Goal: Complete application form: Complete application form

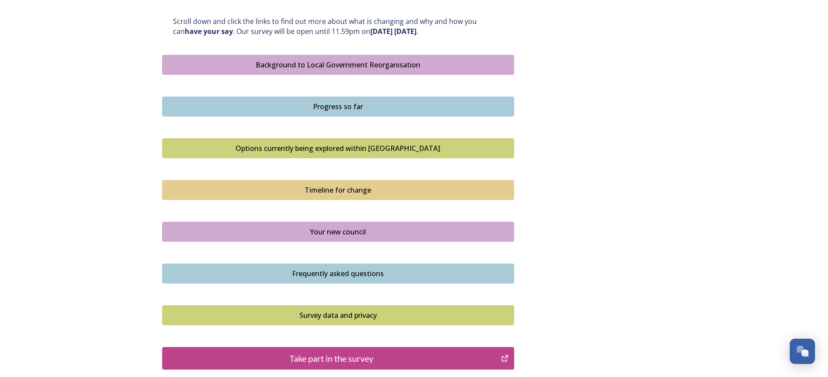
scroll to position [515, 0]
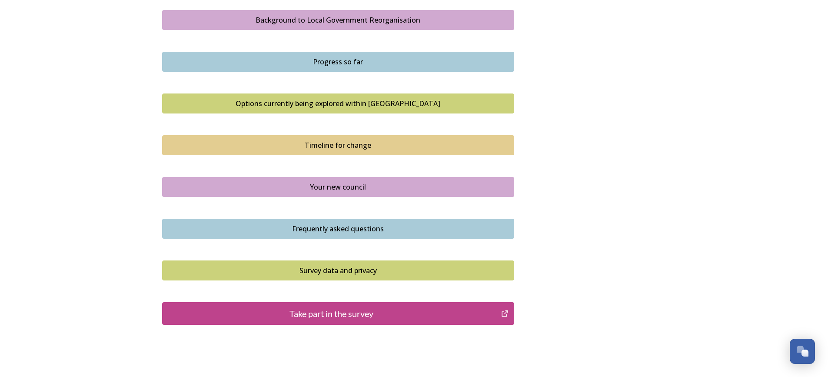
click at [360, 147] on div "Timeline for change" at bounding box center [338, 145] width 342 height 10
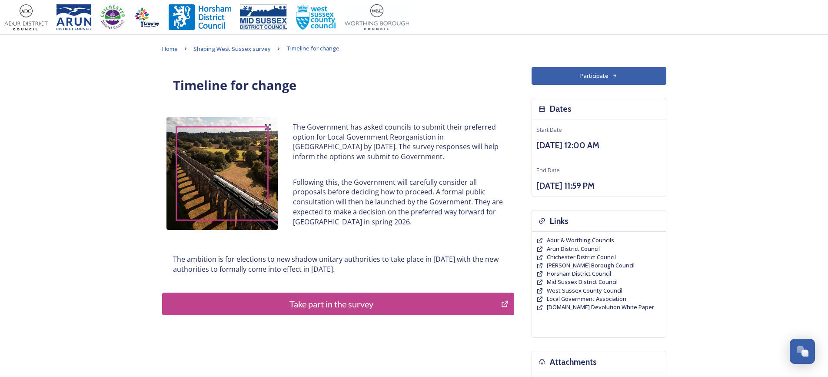
click at [593, 76] on button "Participate" at bounding box center [599, 76] width 135 height 18
click at [319, 305] on div "Take part in the survey" at bounding box center [332, 303] width 330 height 13
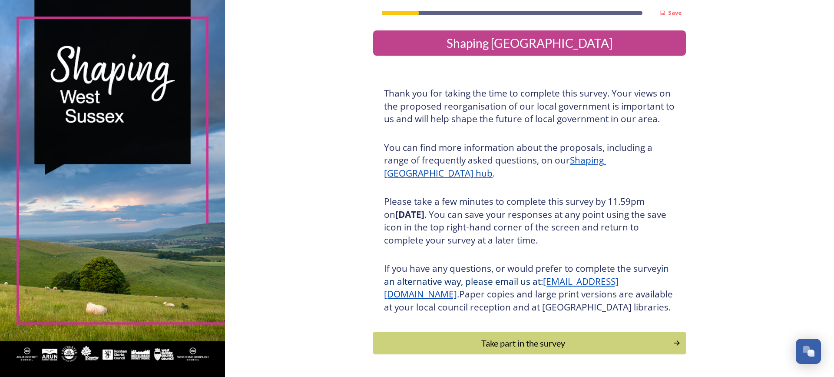
scroll to position [41, 0]
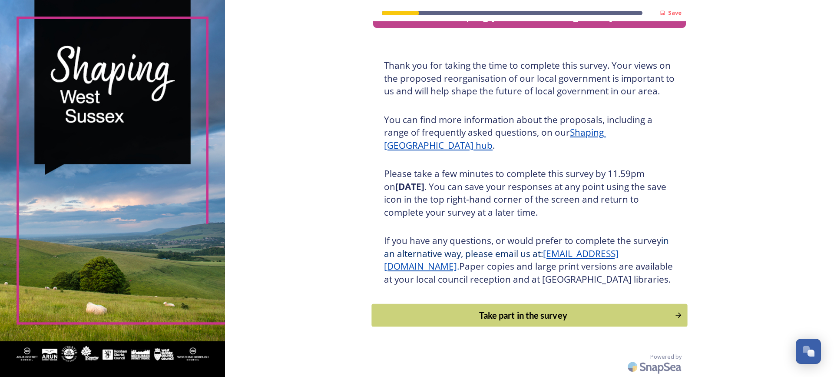
click at [525, 316] on div "Take part in the survey" at bounding box center [524, 315] width 294 height 13
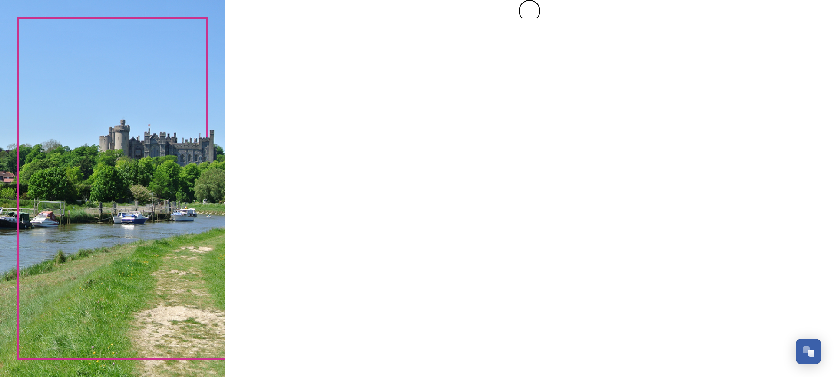
scroll to position [0, 0]
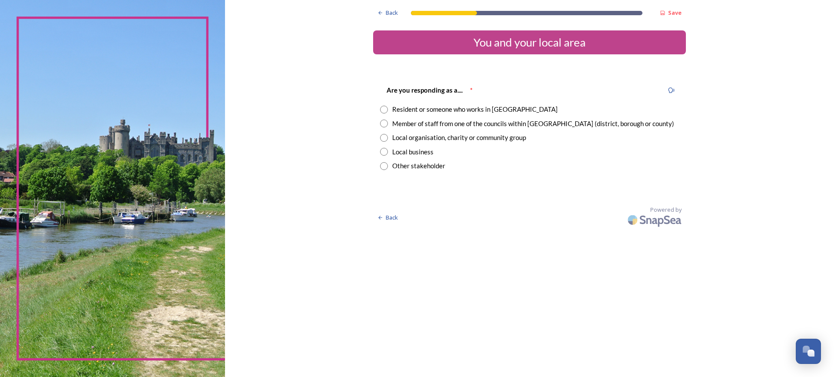
click at [381, 109] on input "radio" at bounding box center [384, 110] width 8 height 8
radio input "true"
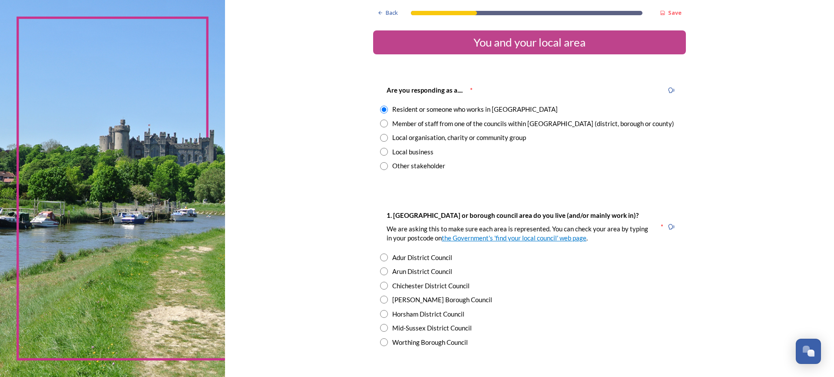
click at [381, 124] on input "radio" at bounding box center [384, 124] width 8 height 8
radio input "true"
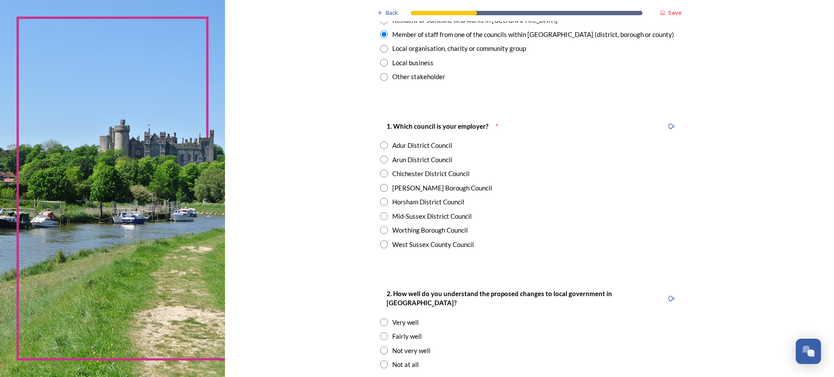
scroll to position [130, 0]
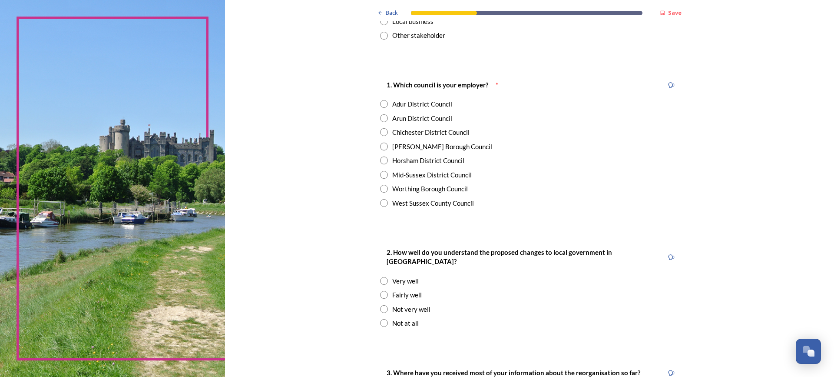
click at [382, 103] on input "radio" at bounding box center [384, 104] width 8 height 8
radio input "true"
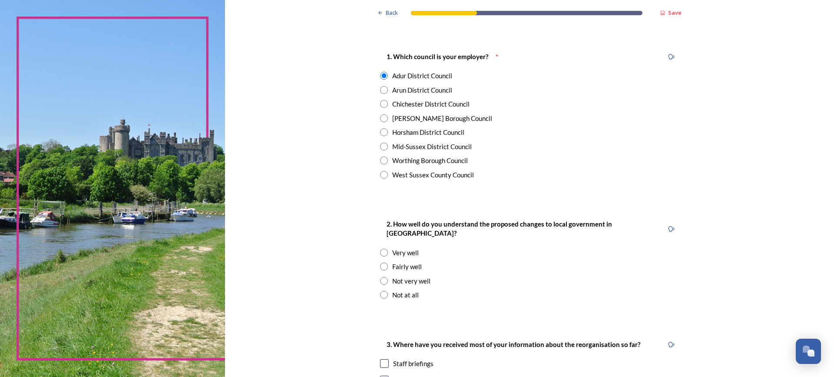
scroll to position [217, 0]
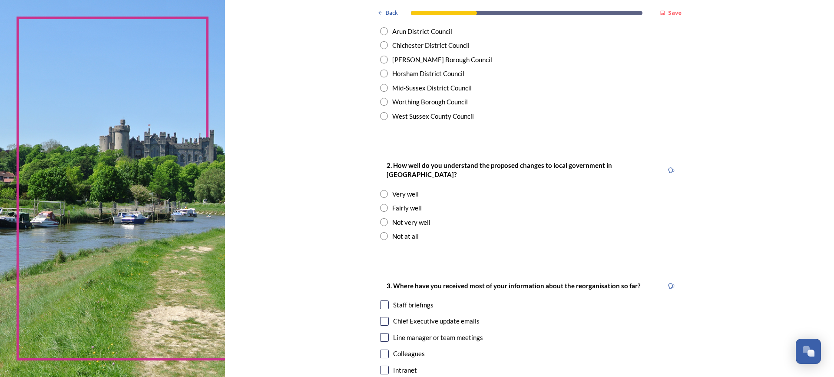
click at [380, 204] on input "radio" at bounding box center [384, 208] width 8 height 8
radio input "true"
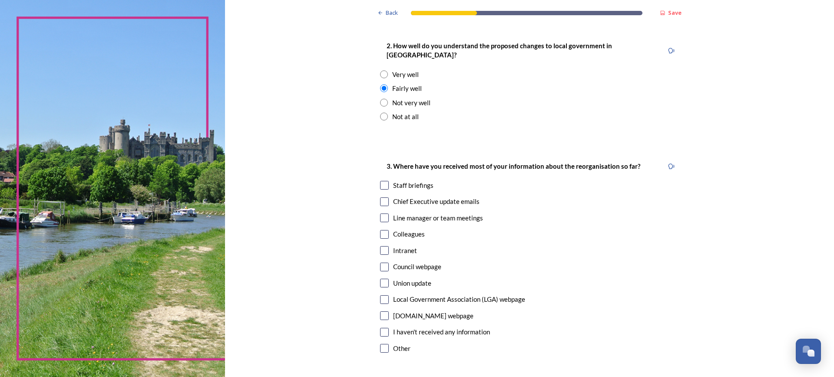
scroll to position [348, 0]
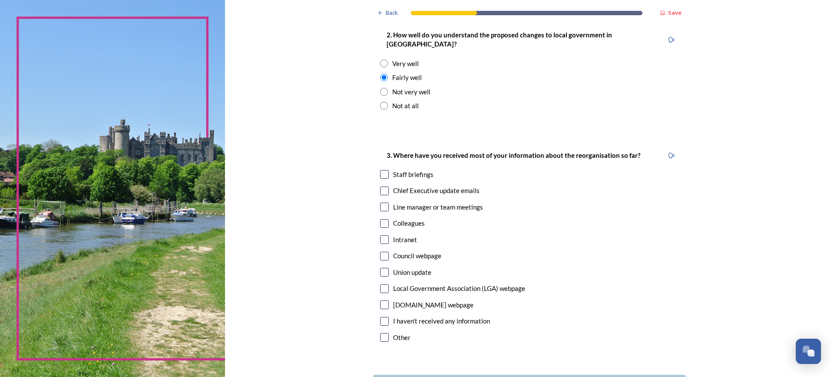
click at [380, 170] on input "checkbox" at bounding box center [384, 174] width 9 height 9
checkbox input "true"
click at [382, 186] on input "checkbox" at bounding box center [384, 190] width 9 height 9
checkbox input "true"
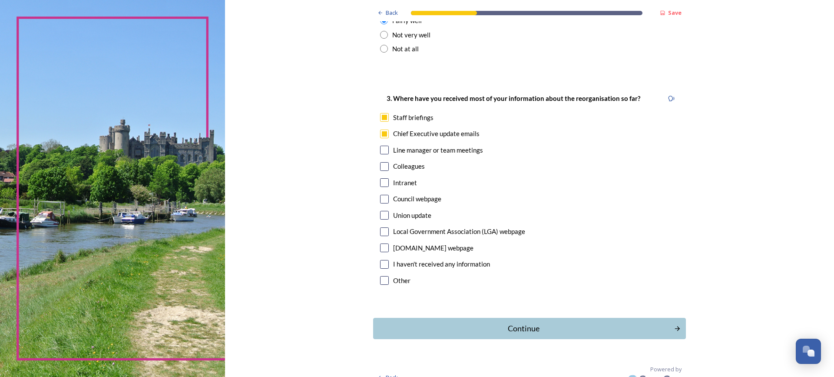
scroll to position [408, 0]
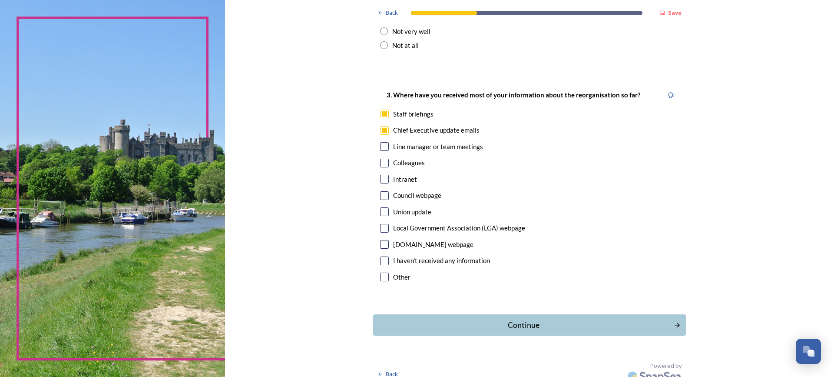
click at [516, 319] on div "Continue" at bounding box center [524, 325] width 292 height 12
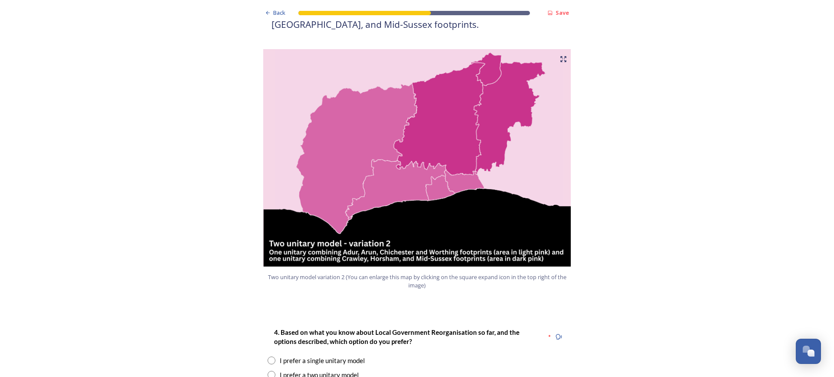
scroll to position [913, 0]
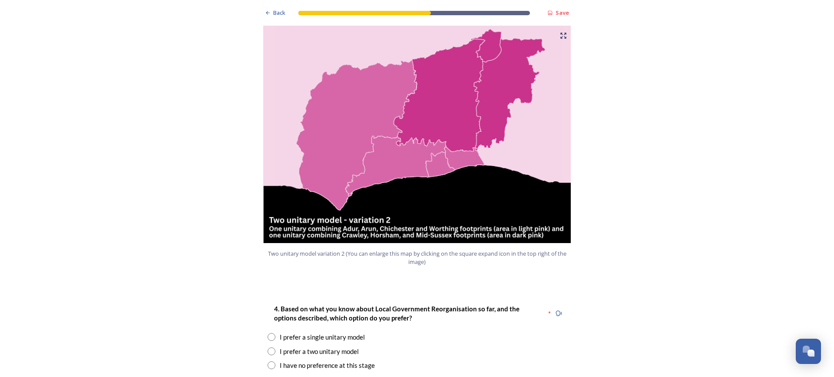
click at [270, 361] on input "radio" at bounding box center [272, 365] width 8 height 8
radio input "true"
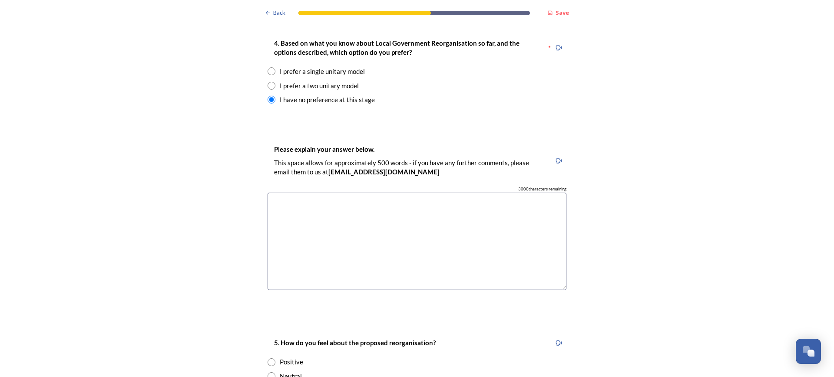
scroll to position [1304, 0]
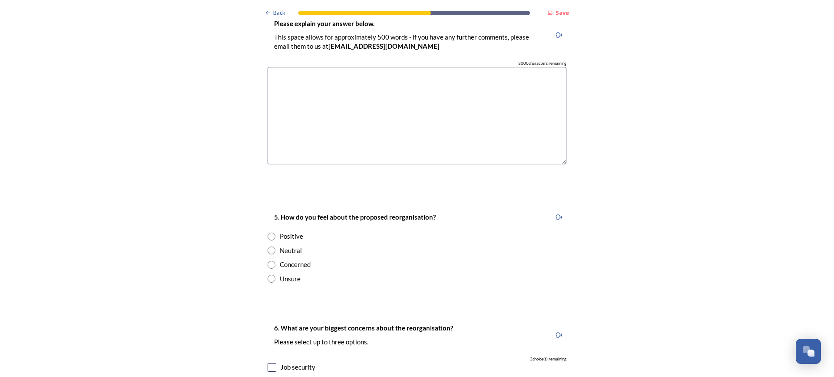
click at [269, 246] on input "radio" at bounding box center [272, 250] width 8 height 8
radio input "true"
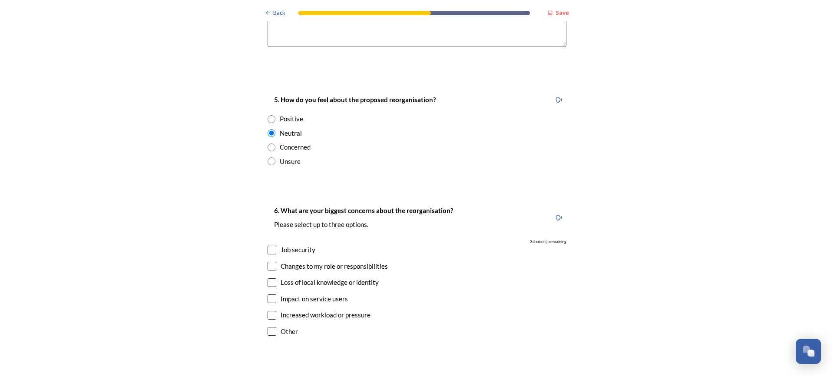
scroll to position [1434, 0]
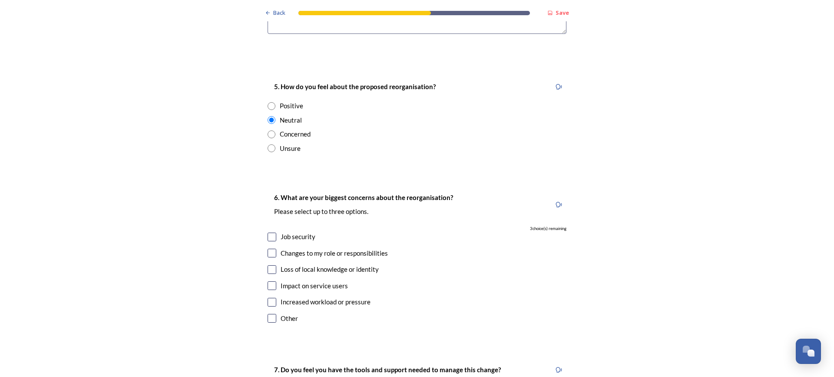
click at [268, 233] on input "checkbox" at bounding box center [272, 237] width 9 height 9
checkbox input "true"
click at [270, 298] on input "checkbox" at bounding box center [272, 302] width 9 height 9
checkbox input "true"
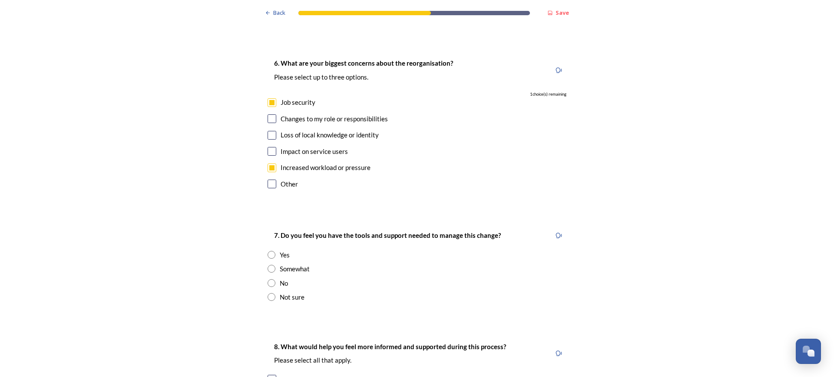
scroll to position [1651, 0]
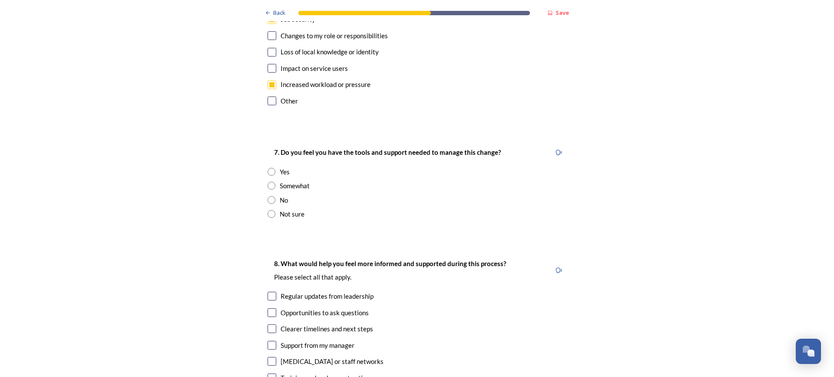
click at [268, 196] on input "radio" at bounding box center [272, 200] width 8 height 8
radio input "true"
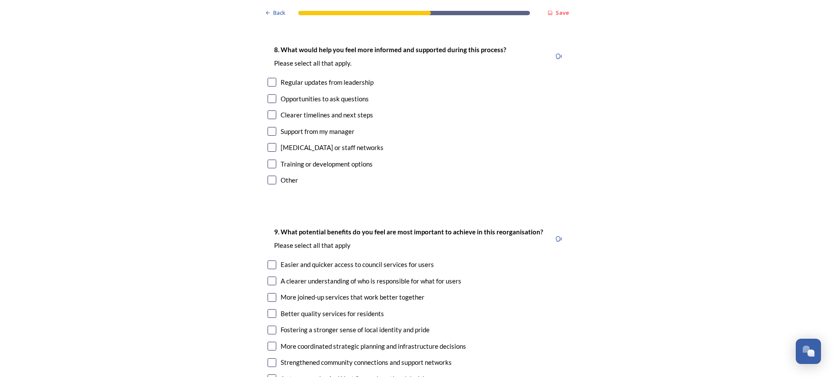
scroll to position [1869, 0]
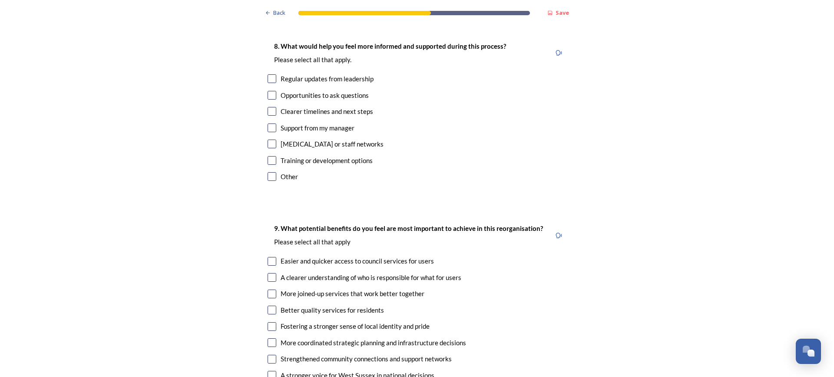
click at [268, 273] on input "checkbox" at bounding box center [272, 277] width 9 height 9
checkbox input "true"
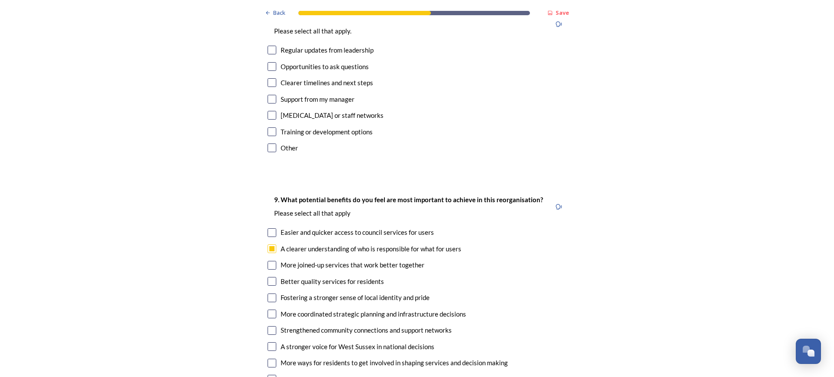
scroll to position [1912, 0]
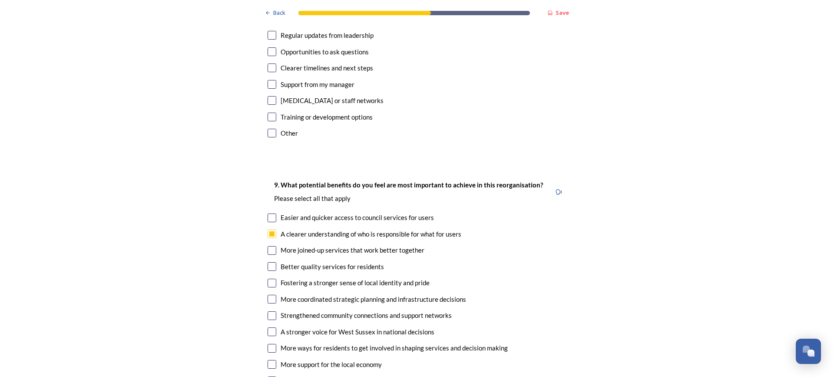
click at [268, 262] on input "checkbox" at bounding box center [272, 266] width 9 height 9
checkbox input "true"
click at [268, 246] on input "checkbox" at bounding box center [272, 250] width 9 height 9
checkbox input "true"
click at [268, 295] on input "checkbox" at bounding box center [272, 299] width 9 height 9
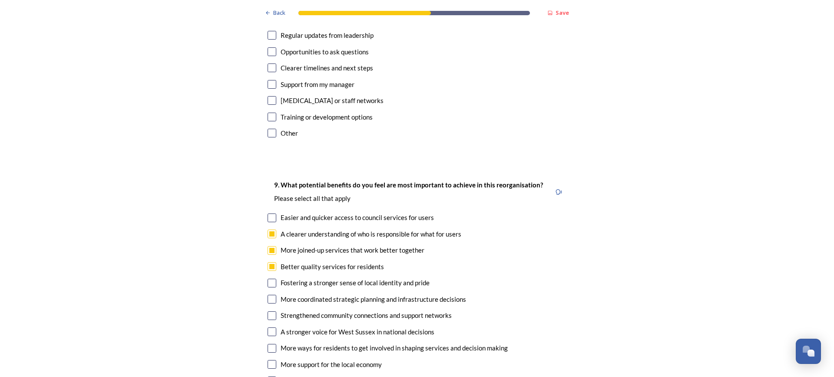
checkbox input "true"
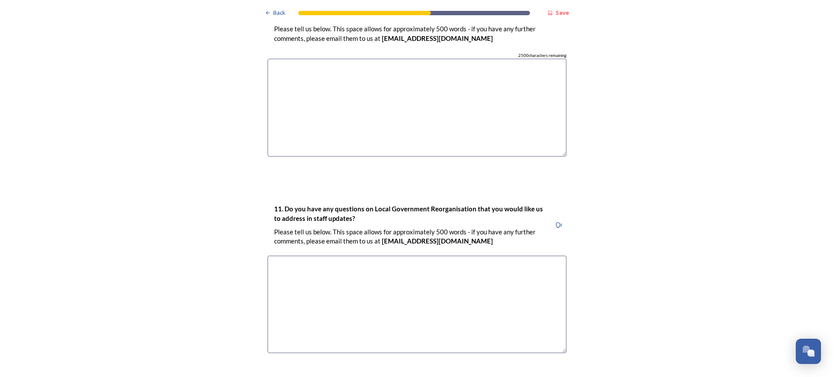
scroll to position [2425, 0]
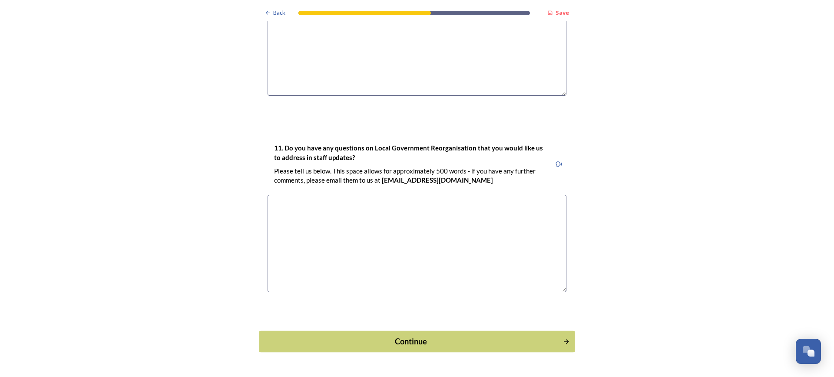
click at [411, 336] on div "Continue" at bounding box center [411, 342] width 294 height 12
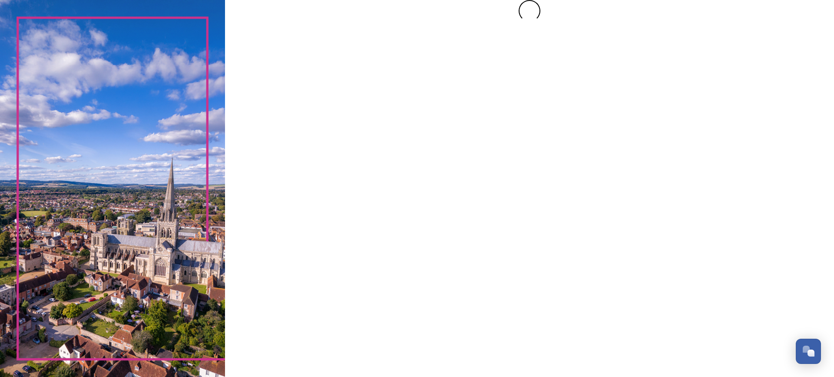
scroll to position [0, 0]
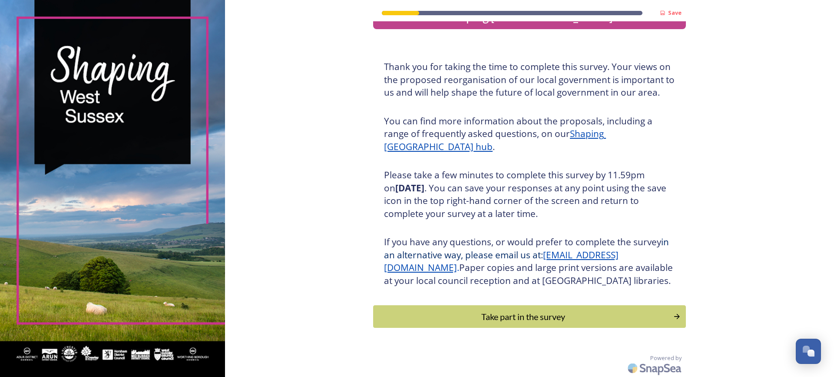
scroll to position [41, 0]
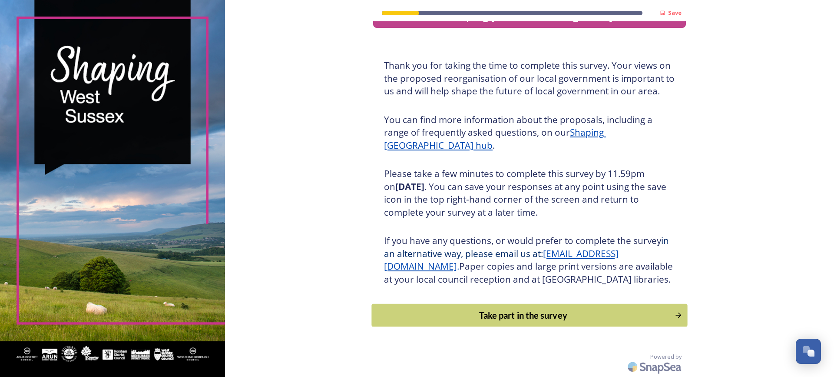
click at [520, 319] on div "Take part in the survey" at bounding box center [524, 315] width 294 height 13
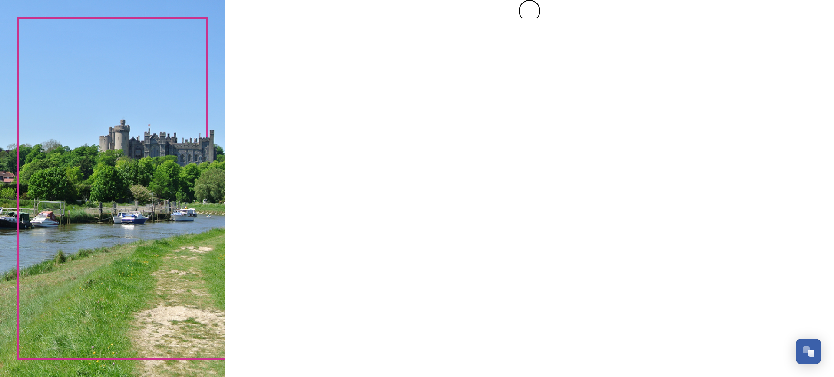
scroll to position [0, 0]
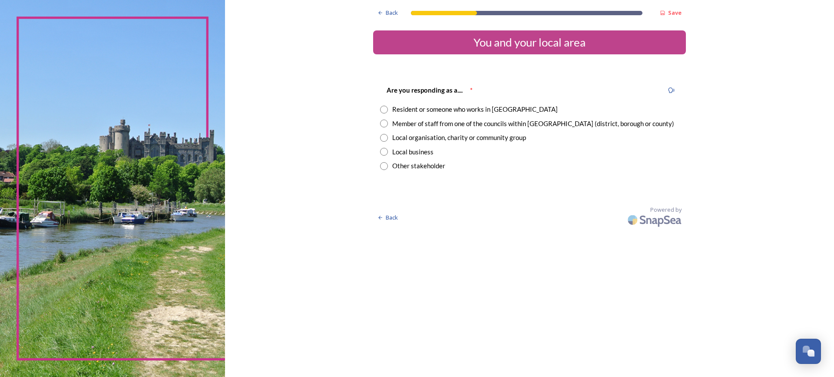
click at [395, 108] on div "Resident or someone who works in [GEOGRAPHIC_DATA]" at bounding box center [475, 109] width 166 height 10
radio input "true"
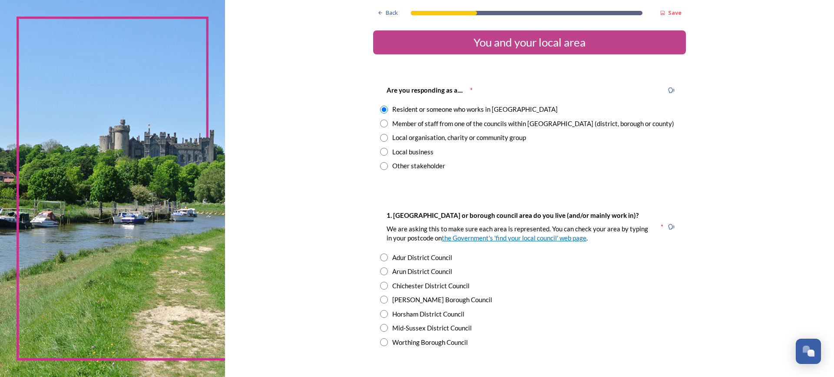
click at [399, 342] on div "Worthing Borough Council" at bounding box center [430, 342] width 76 height 10
radio input "true"
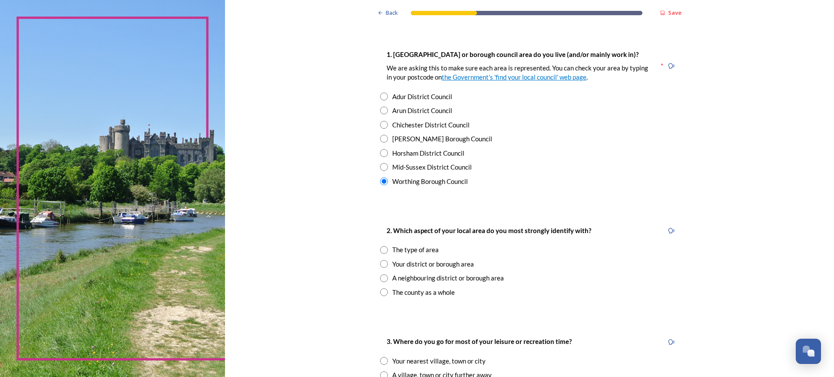
scroll to position [217, 0]
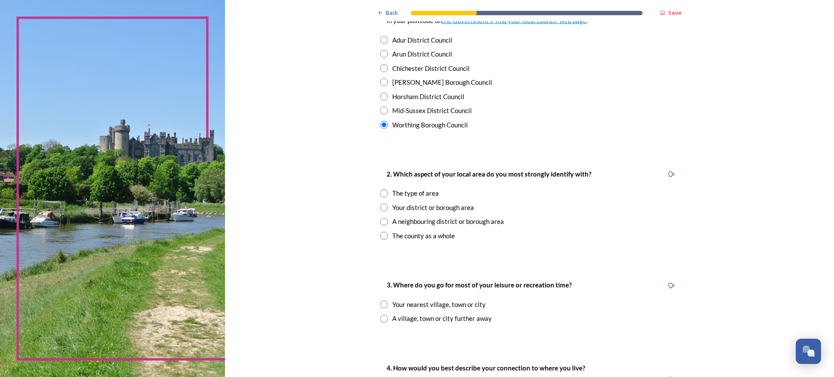
click at [380, 205] on input "radio" at bounding box center [384, 207] width 8 height 8
radio input "true"
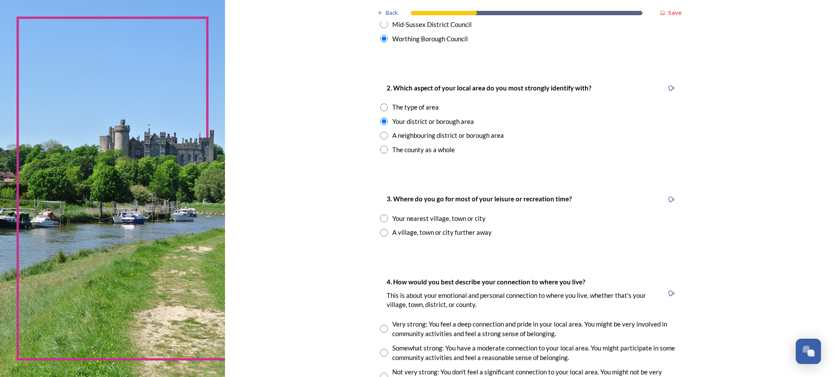
scroll to position [304, 0]
click at [380, 218] on input "radio" at bounding box center [384, 217] width 8 height 8
radio input "true"
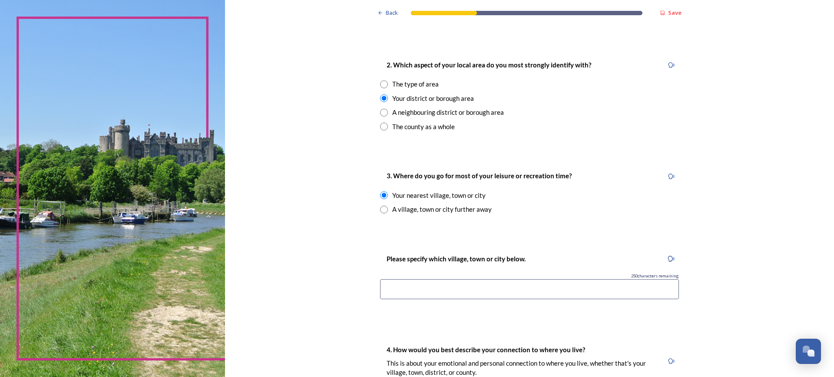
scroll to position [391, 0]
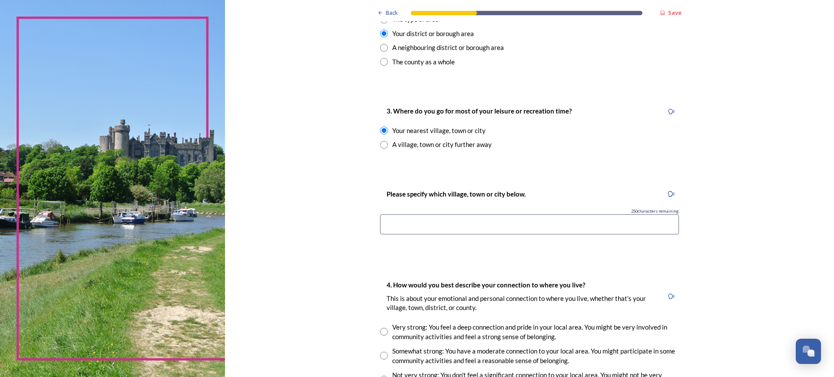
click at [395, 228] on input at bounding box center [529, 224] width 299 height 20
type input "w"
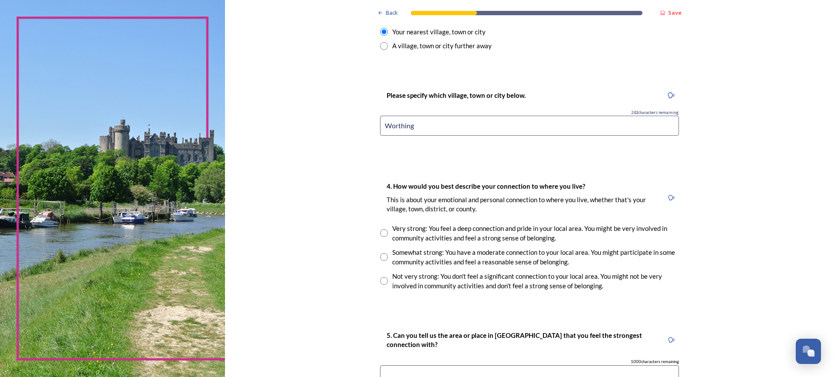
scroll to position [565, 0]
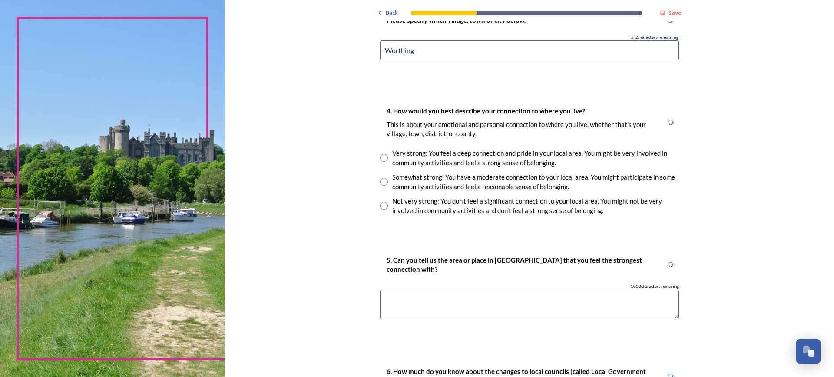
type input "Worthing"
click at [380, 183] on input "radio" at bounding box center [384, 182] width 8 height 8
radio input "true"
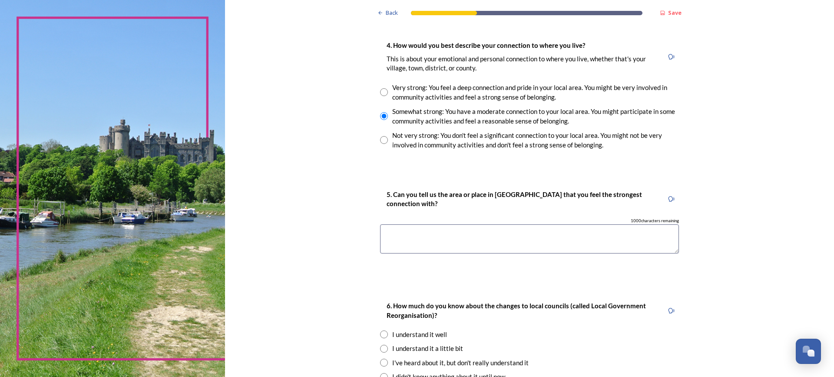
scroll to position [738, 0]
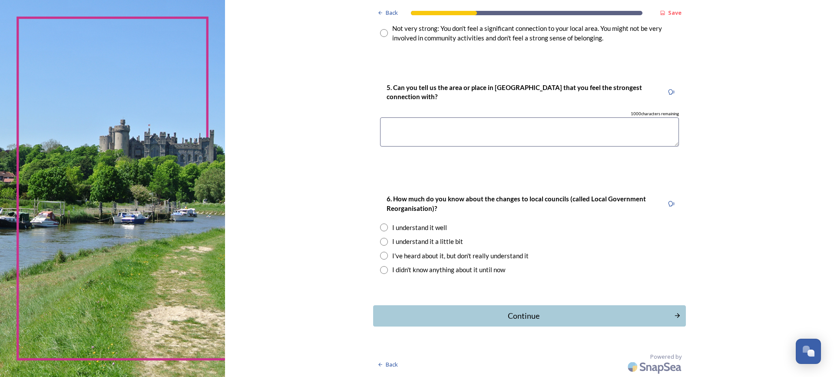
click at [380, 254] on input "radio" at bounding box center [384, 256] width 8 height 8
radio input "true"
click at [380, 243] on input "radio" at bounding box center [384, 242] width 8 height 8
radio input "true"
click at [536, 317] on div "Continue" at bounding box center [524, 316] width 292 height 12
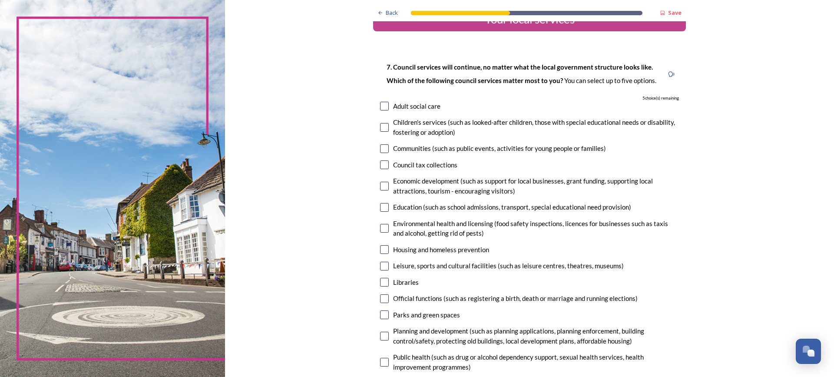
scroll to position [43, 0]
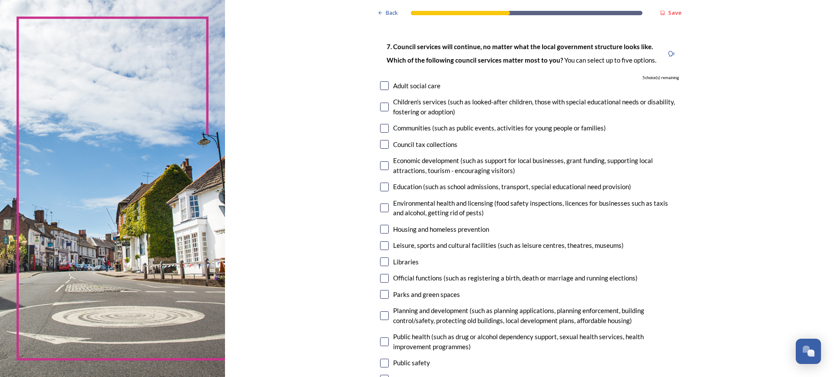
click at [380, 231] on input "checkbox" at bounding box center [384, 229] width 9 height 9
checkbox input "true"
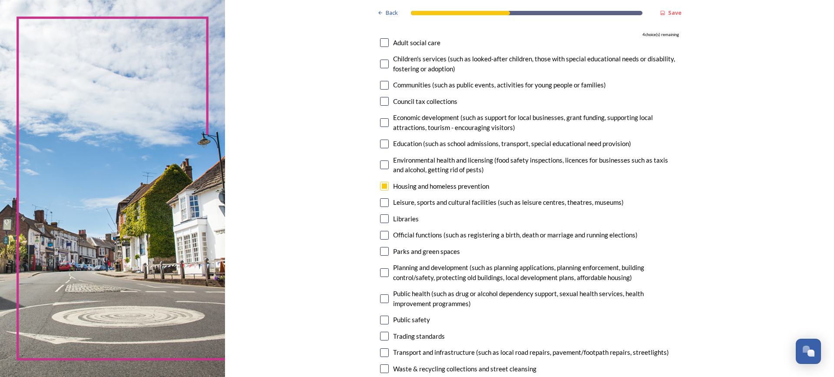
scroll to position [87, 0]
click at [381, 202] on input "checkbox" at bounding box center [384, 202] width 9 height 9
checkbox input "true"
click at [382, 217] on input "checkbox" at bounding box center [384, 218] width 9 height 9
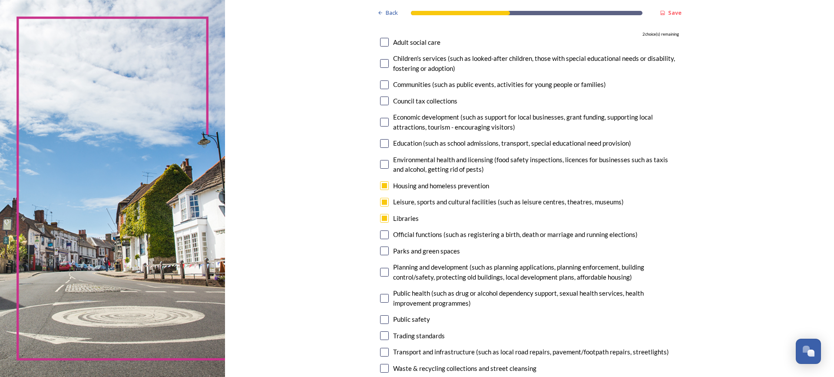
checkbox input "false"
click at [382, 249] on input "checkbox" at bounding box center [384, 250] width 9 height 9
checkbox input "true"
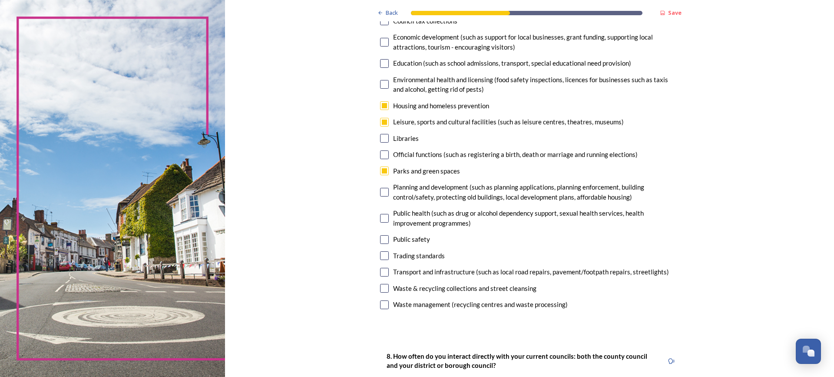
scroll to position [174, 0]
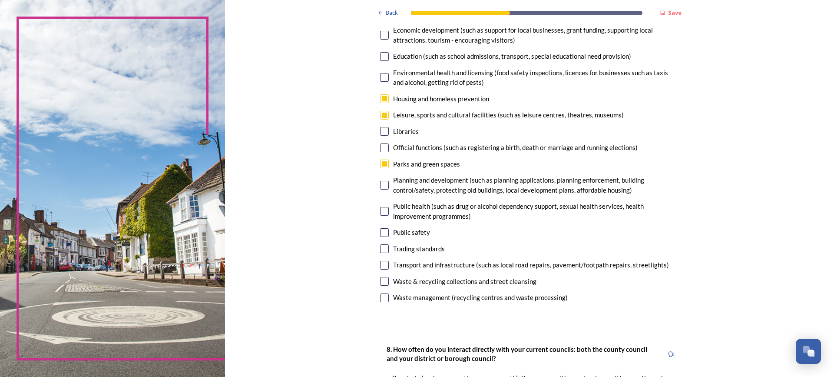
click at [381, 248] on input "checkbox" at bounding box center [384, 248] width 9 height 9
checkbox input "true"
click at [381, 215] on input "checkbox" at bounding box center [384, 211] width 9 height 9
checkbox input "true"
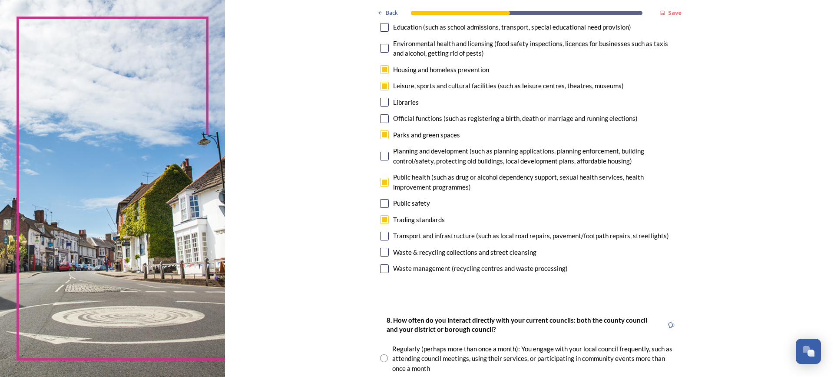
scroll to position [217, 0]
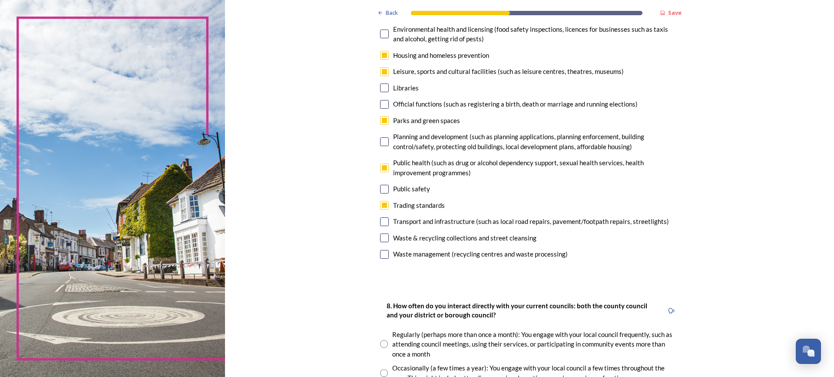
click at [381, 254] on input "checkbox" at bounding box center [384, 254] width 9 height 9
click at [380, 253] on input "checkbox" at bounding box center [384, 254] width 9 height 9
click at [382, 255] on input "checkbox" at bounding box center [384, 254] width 9 height 9
checkbox input "false"
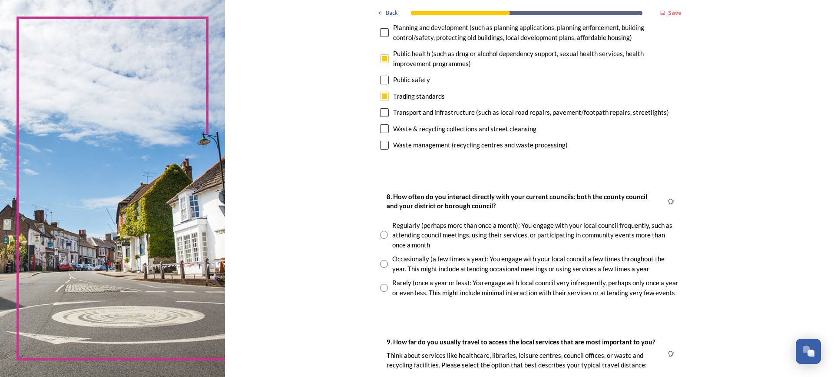
scroll to position [391, 0]
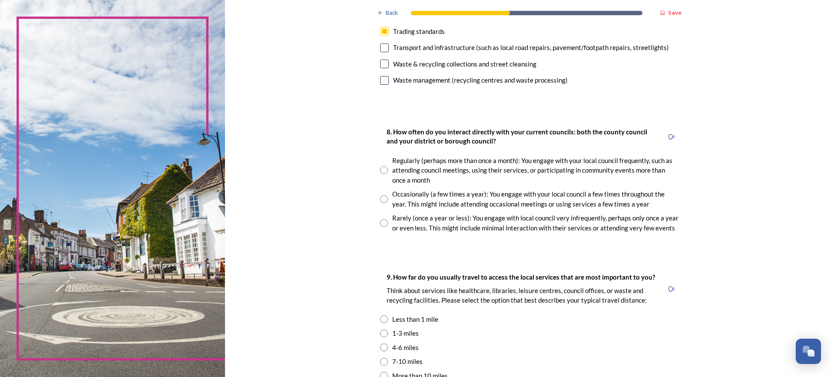
click at [382, 199] on input "radio" at bounding box center [384, 199] width 8 height 8
radio input "true"
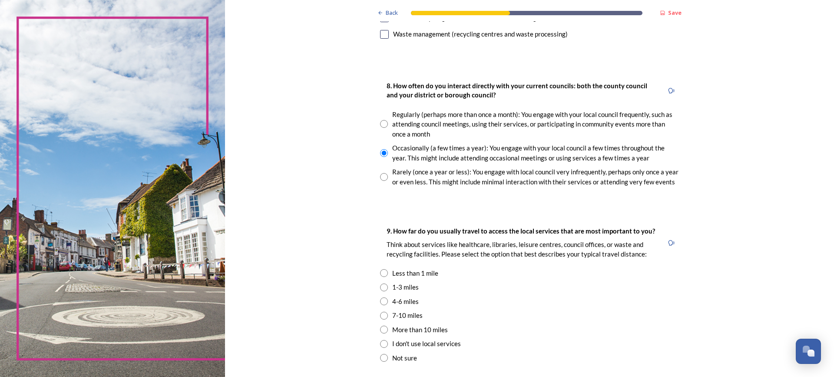
scroll to position [565, 0]
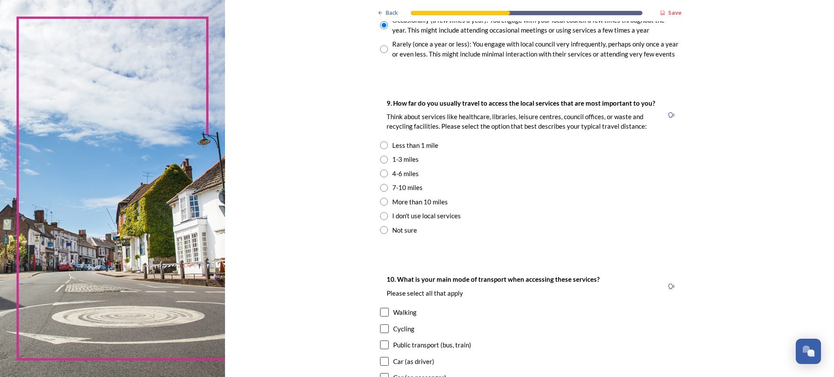
click at [382, 173] on input "radio" at bounding box center [384, 173] width 8 height 8
radio input "true"
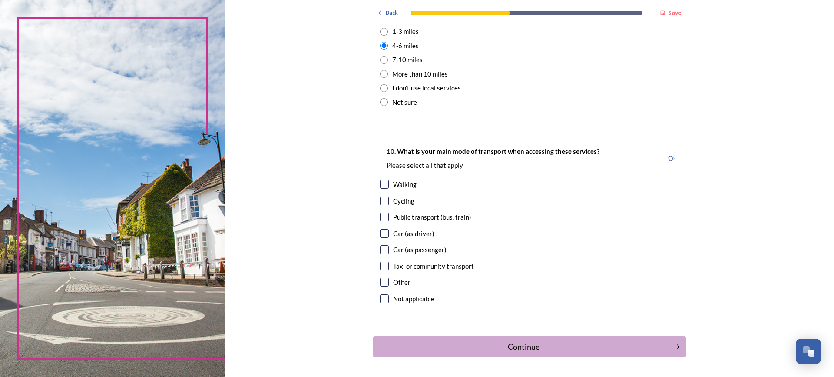
scroll to position [695, 0]
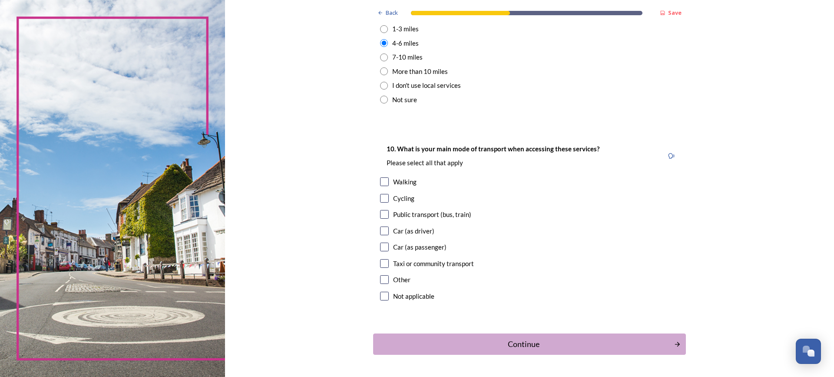
click at [380, 181] on input "checkbox" at bounding box center [384, 181] width 9 height 9
checkbox input "true"
click at [381, 229] on input "checkbox" at bounding box center [384, 230] width 9 height 9
checkbox input "true"
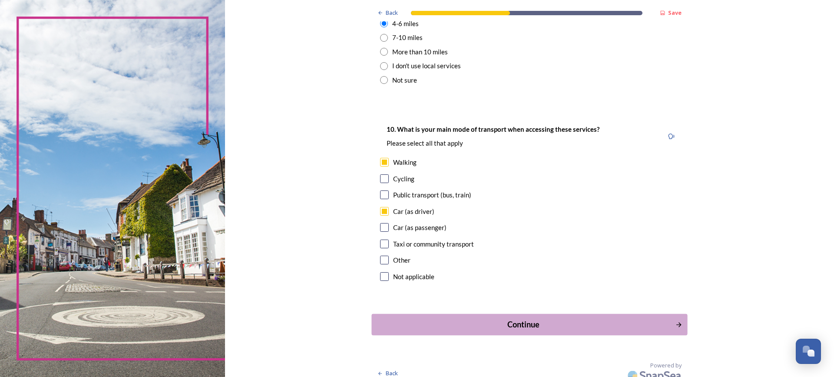
scroll to position [724, 0]
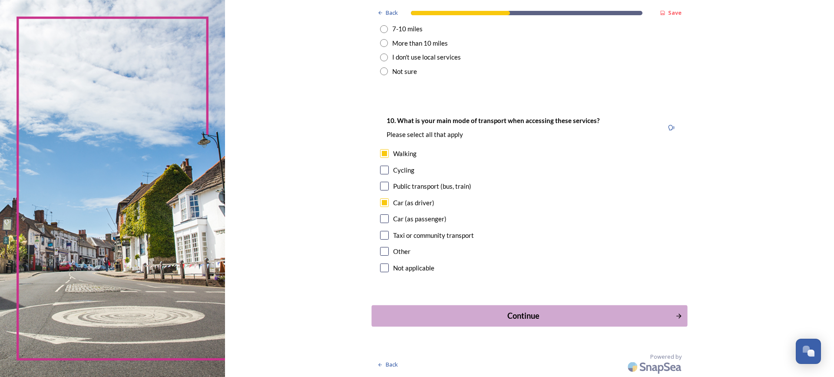
click at [520, 318] on div "Continue" at bounding box center [524, 316] width 294 height 12
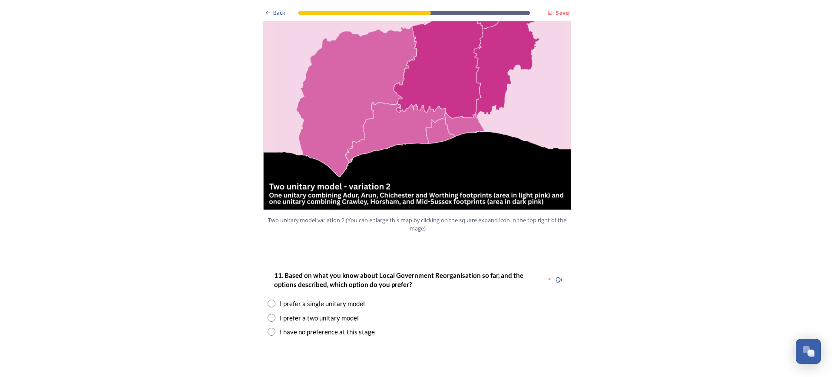
scroll to position [1043, 0]
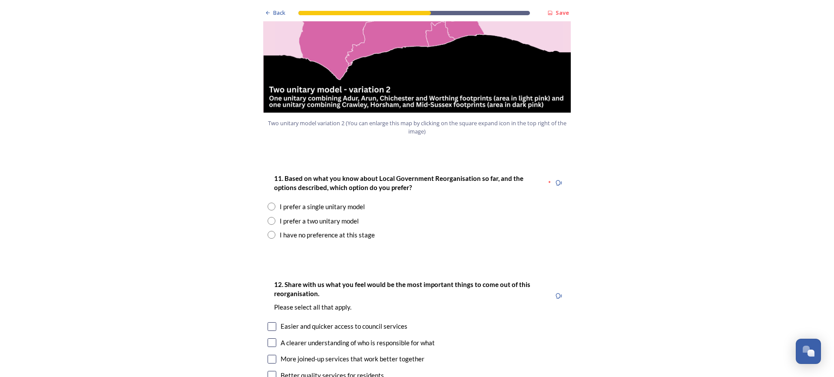
click at [299, 230] on div "I have no preference at this stage" at bounding box center [327, 235] width 95 height 10
radio input "true"
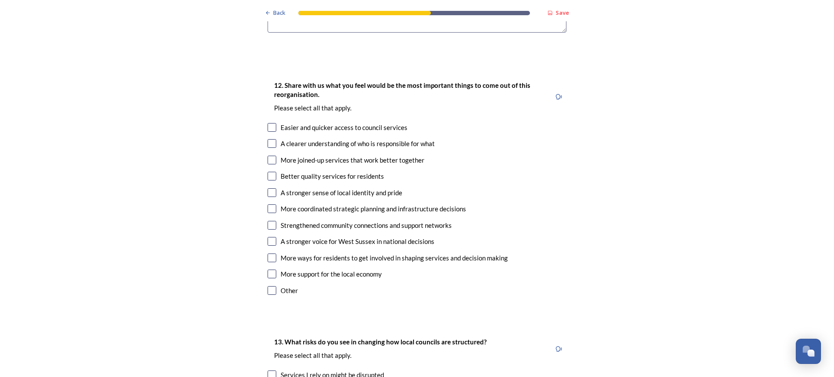
scroll to position [1434, 0]
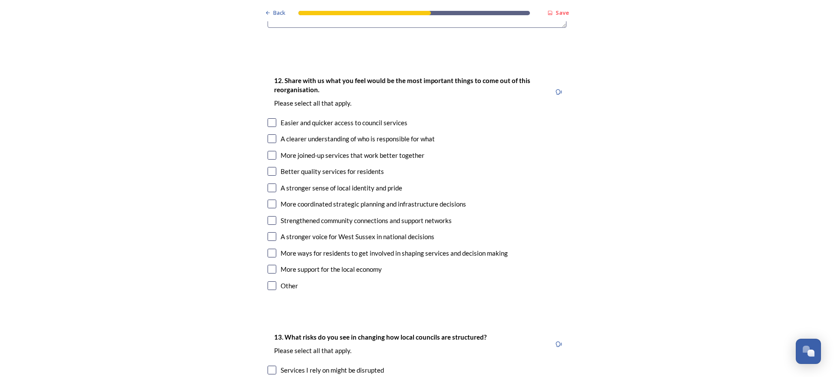
click at [268, 134] on input "checkbox" at bounding box center [272, 138] width 9 height 9
checkbox input "true"
click at [269, 151] on input "checkbox" at bounding box center [272, 155] width 9 height 9
checkbox input "true"
click at [270, 167] on input "checkbox" at bounding box center [272, 171] width 9 height 9
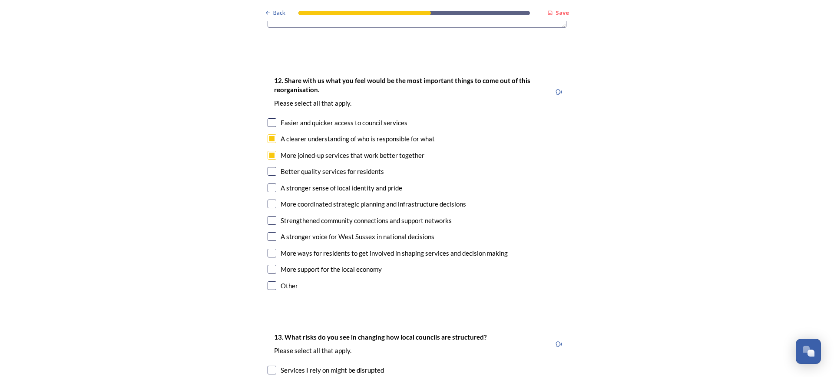
checkbox input "true"
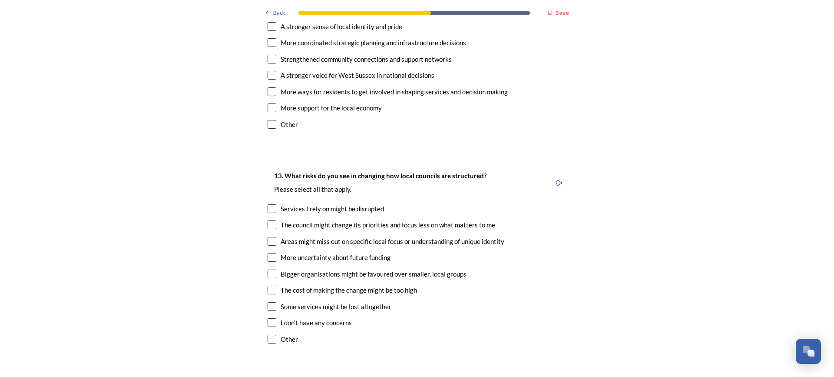
scroll to position [1608, 0]
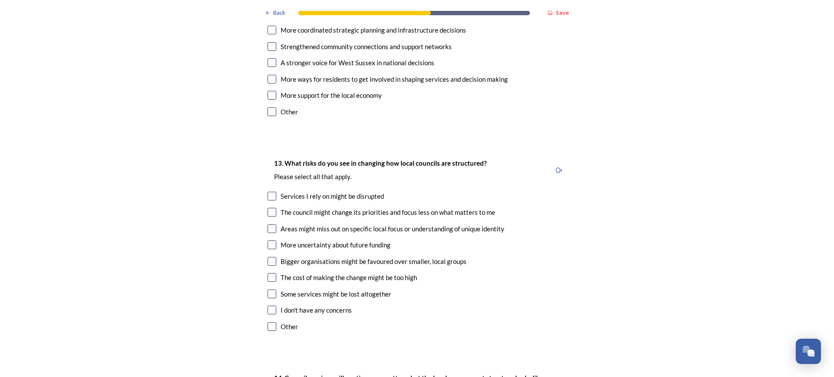
click at [268, 224] on input "checkbox" at bounding box center [272, 228] width 9 height 9
checkbox input "true"
click at [269, 289] on input "checkbox" at bounding box center [272, 293] width 9 height 9
checkbox input "true"
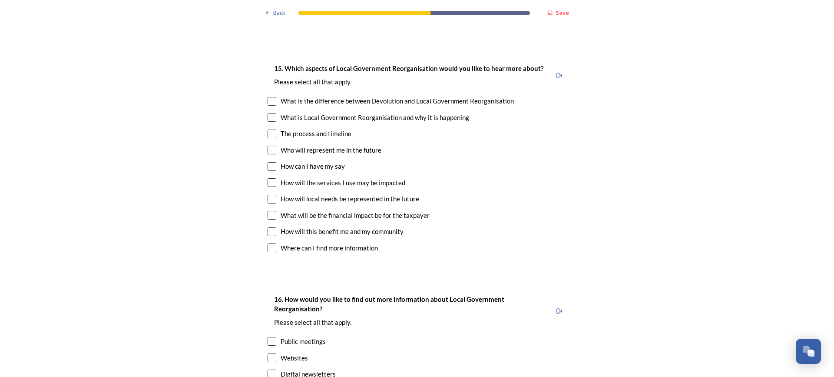
scroll to position [2390, 0]
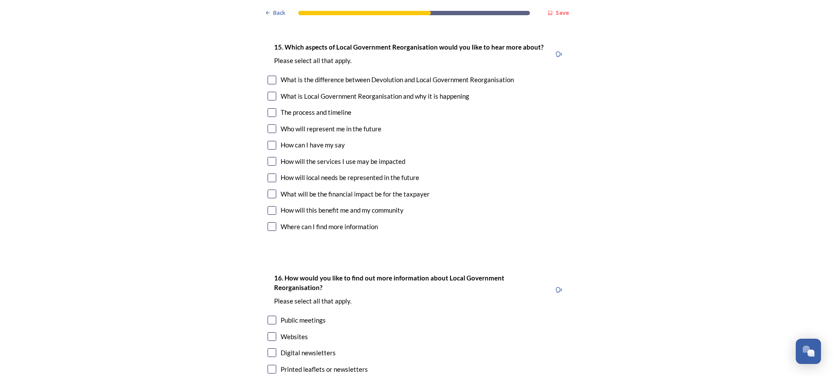
click at [272, 108] on input "checkbox" at bounding box center [272, 112] width 9 height 9
checkbox input "true"
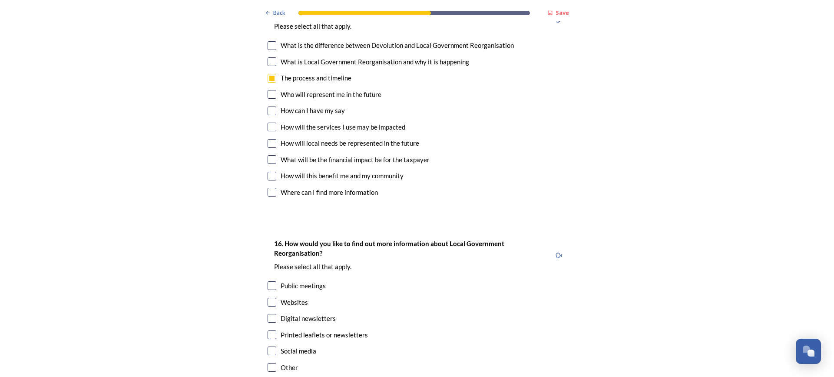
scroll to position [2477, 0]
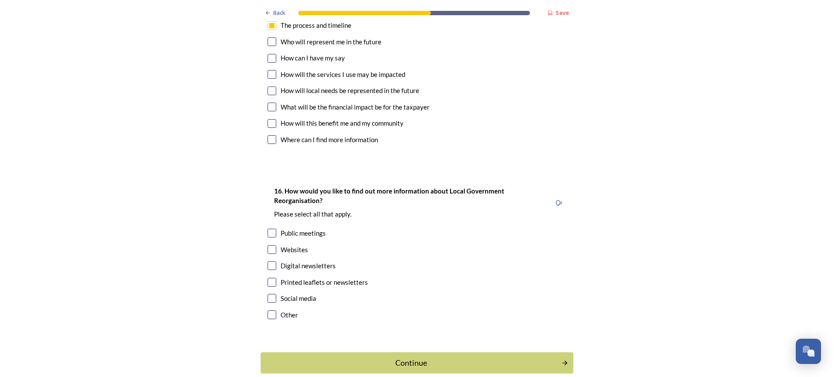
click at [268, 245] on input "checkbox" at bounding box center [272, 249] width 9 height 9
checkbox input "true"
click at [269, 261] on input "checkbox" at bounding box center [272, 265] width 9 height 9
checkbox input "true"
click at [400, 357] on div "Continue" at bounding box center [411, 363] width 294 height 12
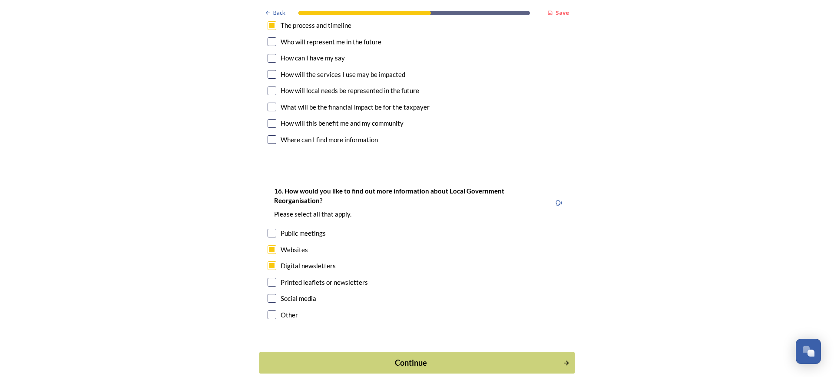
scroll to position [0, 0]
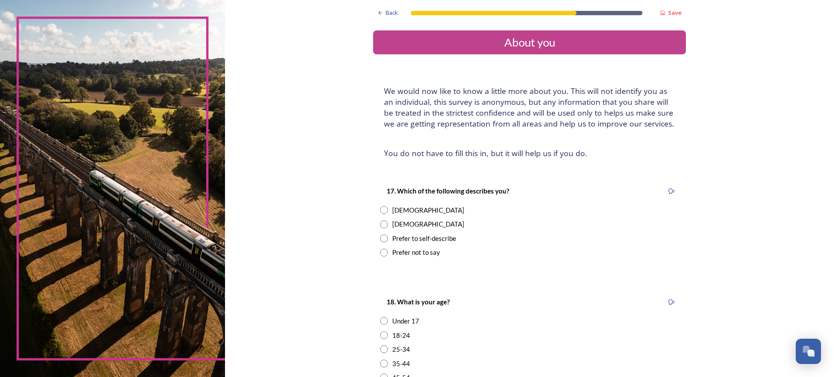
click at [381, 224] on input "radio" at bounding box center [384, 224] width 8 height 8
radio input "true"
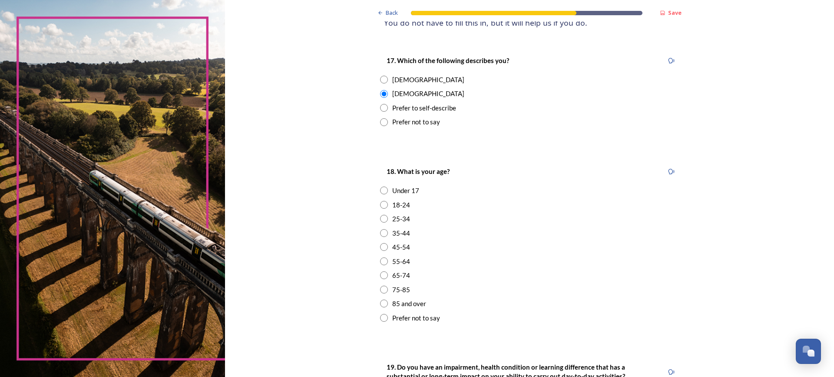
click at [383, 247] on input "radio" at bounding box center [384, 247] width 8 height 8
radio input "true"
click at [382, 233] on input "radio" at bounding box center [384, 233] width 8 height 8
radio input "true"
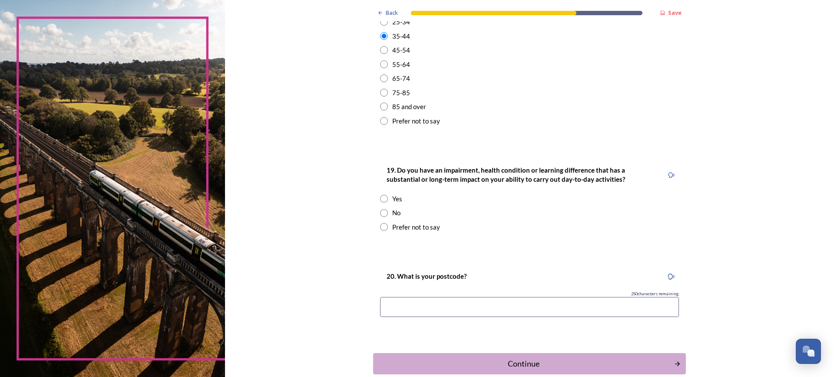
scroll to position [348, 0]
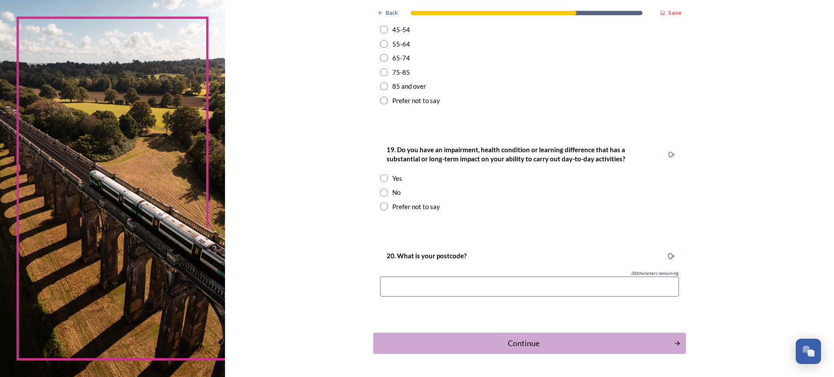
click at [381, 181] on input "radio" at bounding box center [384, 178] width 8 height 8
radio input "true"
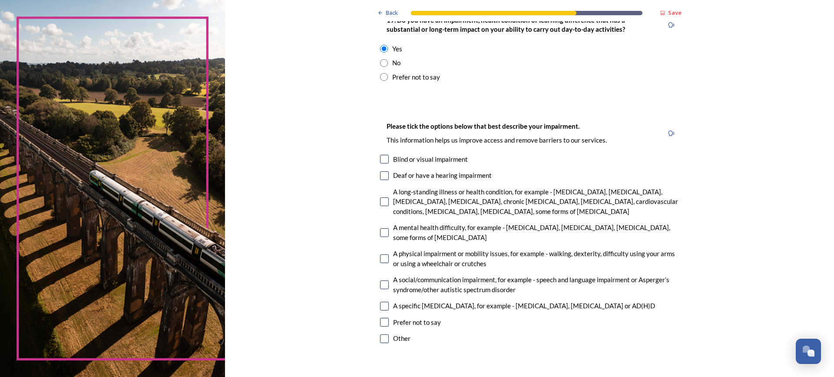
scroll to position [478, 0]
click at [382, 200] on input "checkbox" at bounding box center [384, 200] width 9 height 9
checkbox input "true"
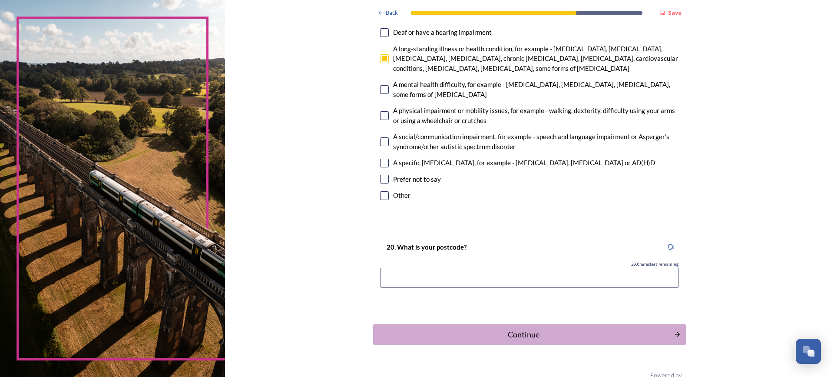
scroll to position [639, 0]
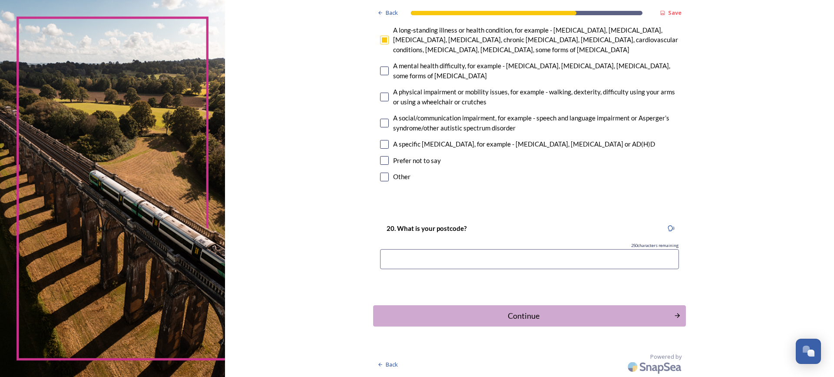
click at [446, 255] on input at bounding box center [529, 259] width 299 height 20
type input "b"
type input "BN114RP"
click at [529, 312] on div "Continue" at bounding box center [524, 316] width 294 height 12
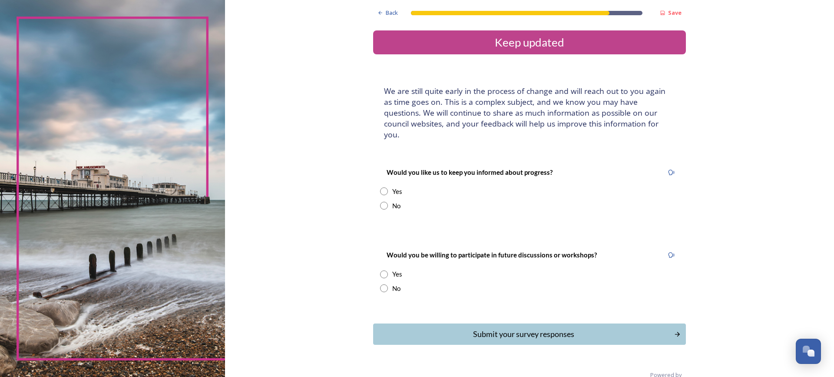
click at [383, 202] on input "radio" at bounding box center [384, 206] width 8 height 8
radio input "true"
click at [384, 284] on input "radio" at bounding box center [384, 288] width 8 height 8
radio input "true"
click at [505, 328] on div "Submit your survey responses" at bounding box center [524, 334] width 294 height 12
